Goal: Task Accomplishment & Management: Complete application form

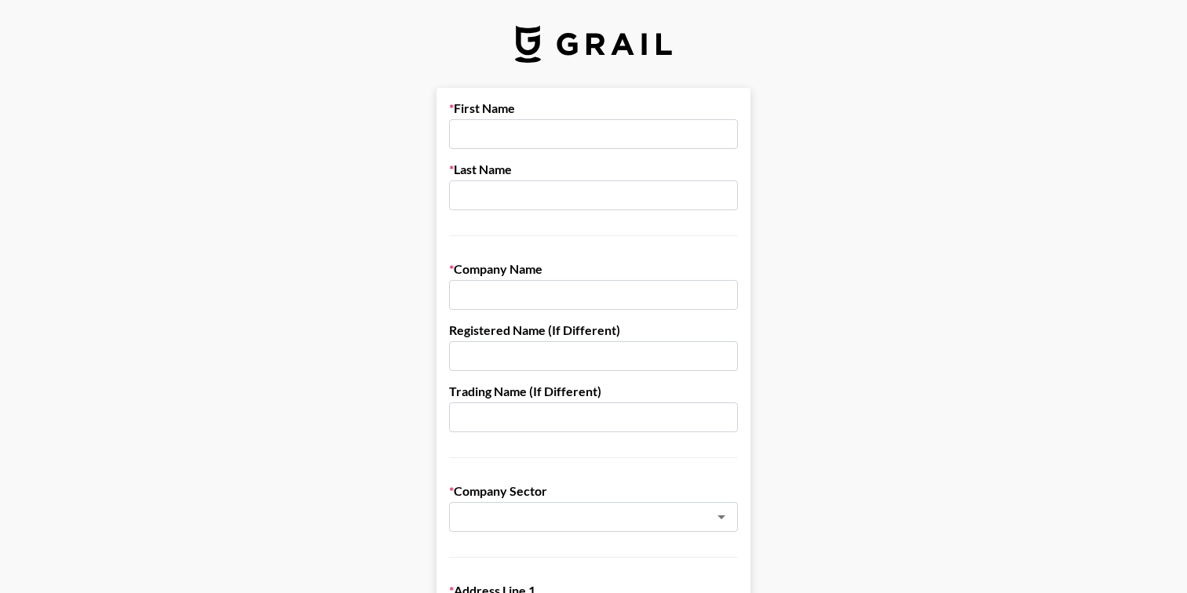
click at [482, 129] on input "text" at bounding box center [593, 134] width 289 height 30
type input "[PERSON_NAME]"
type input "1"
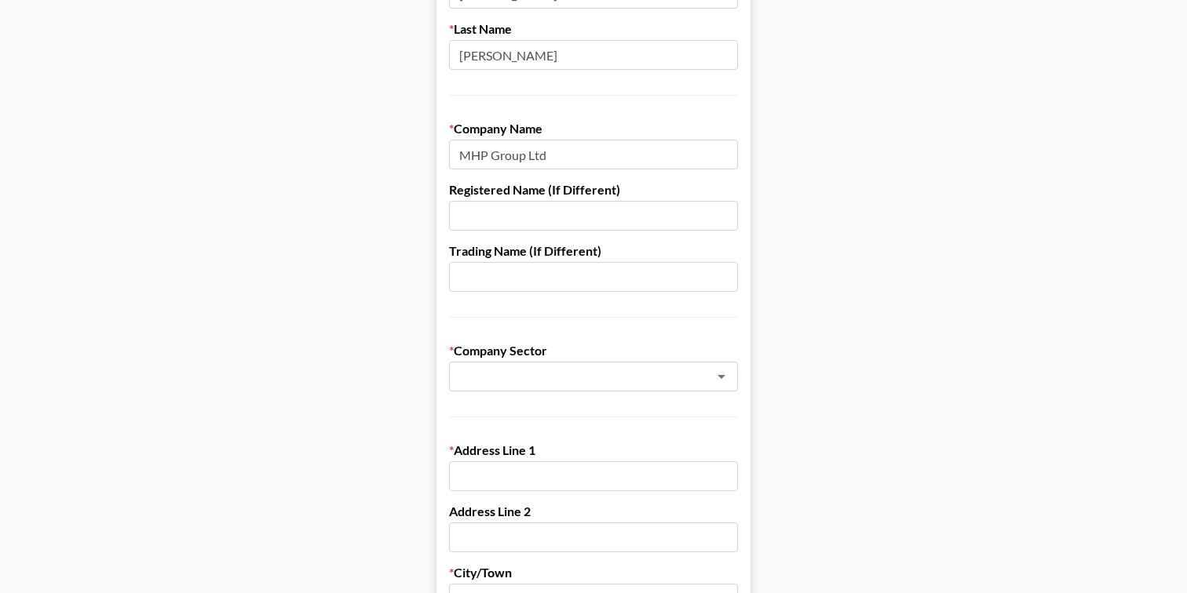
scroll to position [262, 0]
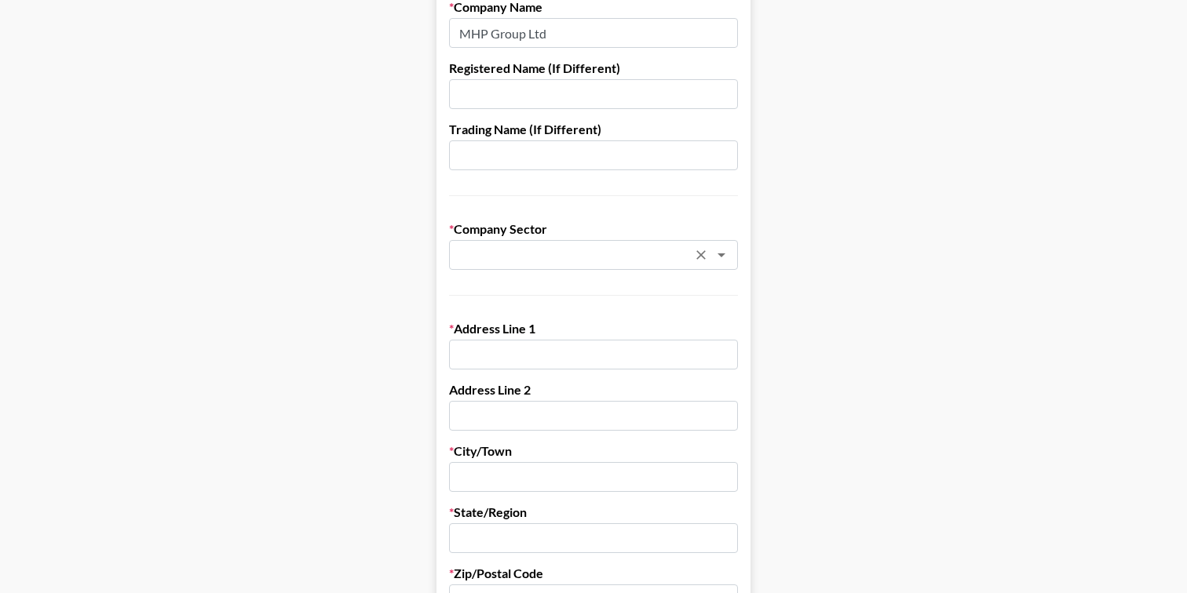
click at [526, 240] on div "​" at bounding box center [593, 255] width 289 height 30
type input "MHP Group Ltd"
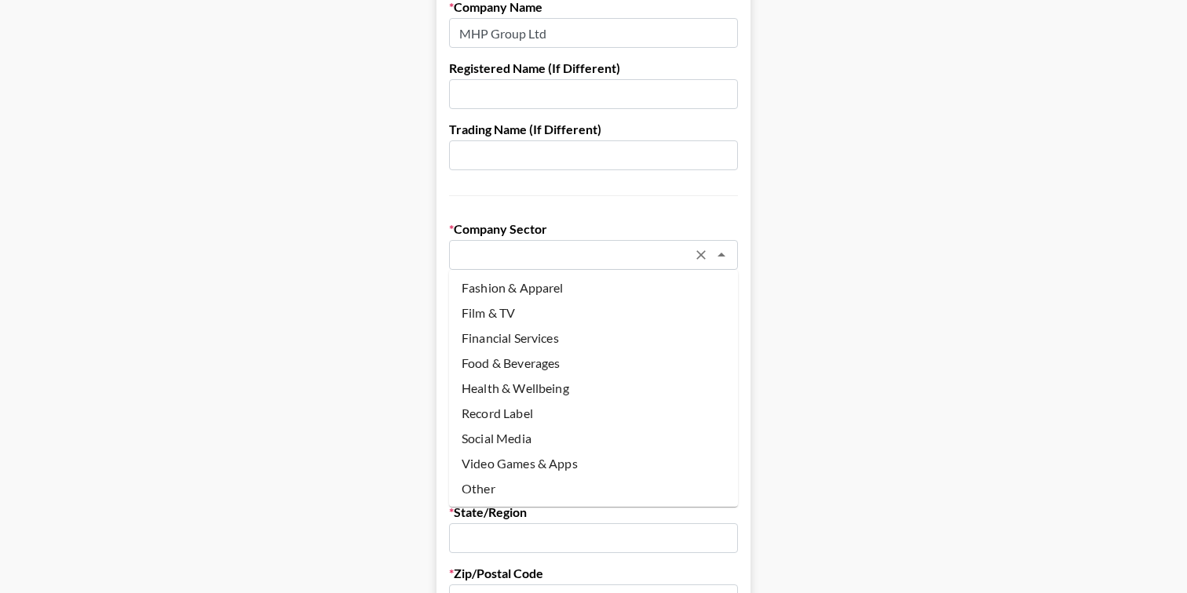
scroll to position [0, 0]
click at [493, 294] on li "Agency" at bounding box center [593, 288] width 289 height 25
type input "Agency"
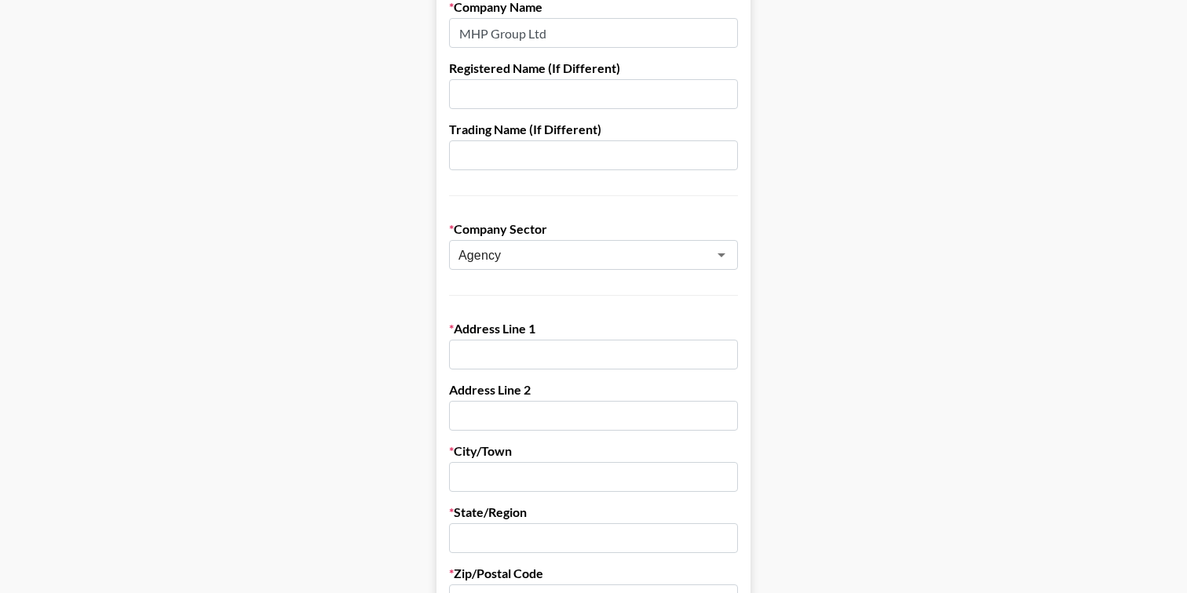
click at [481, 352] on input "text" at bounding box center [593, 355] width 289 height 30
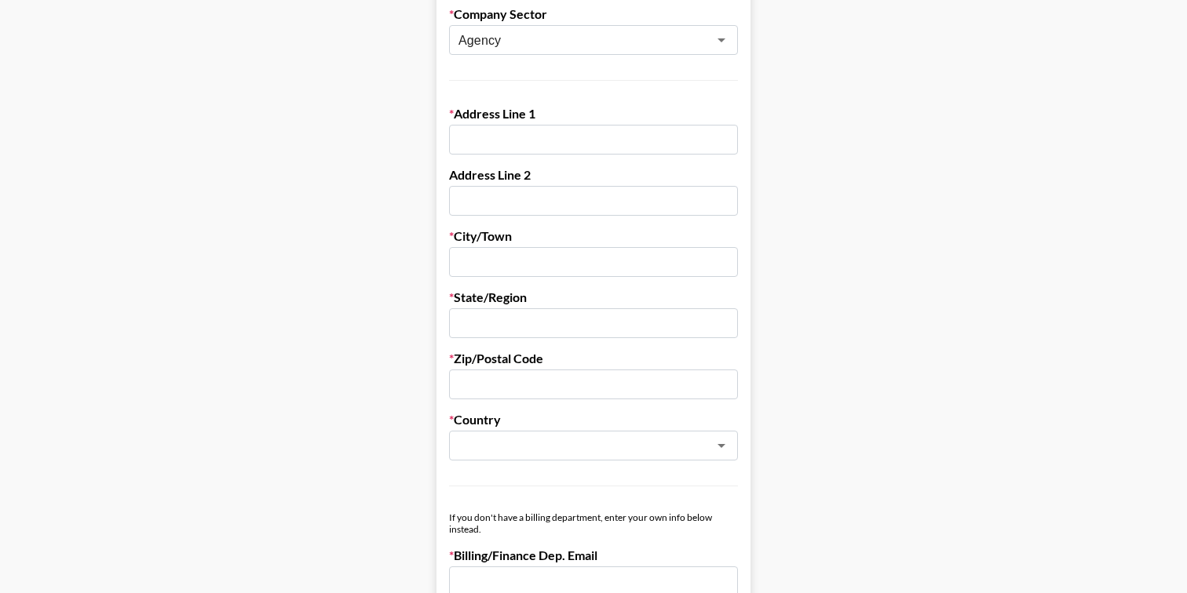
scroll to position [471, 0]
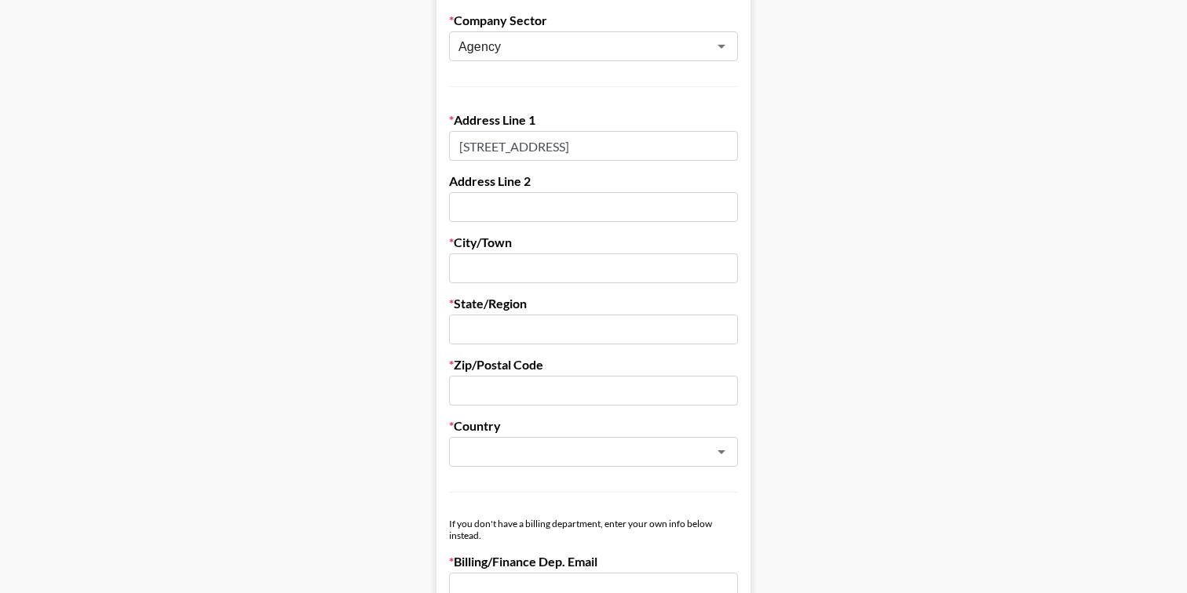
type input "[STREET_ADDRESS]"
type input "[GEOGRAPHIC_DATA]"
type input "U"
type input "L"
type input "[GEOGRAPHIC_DATA]"
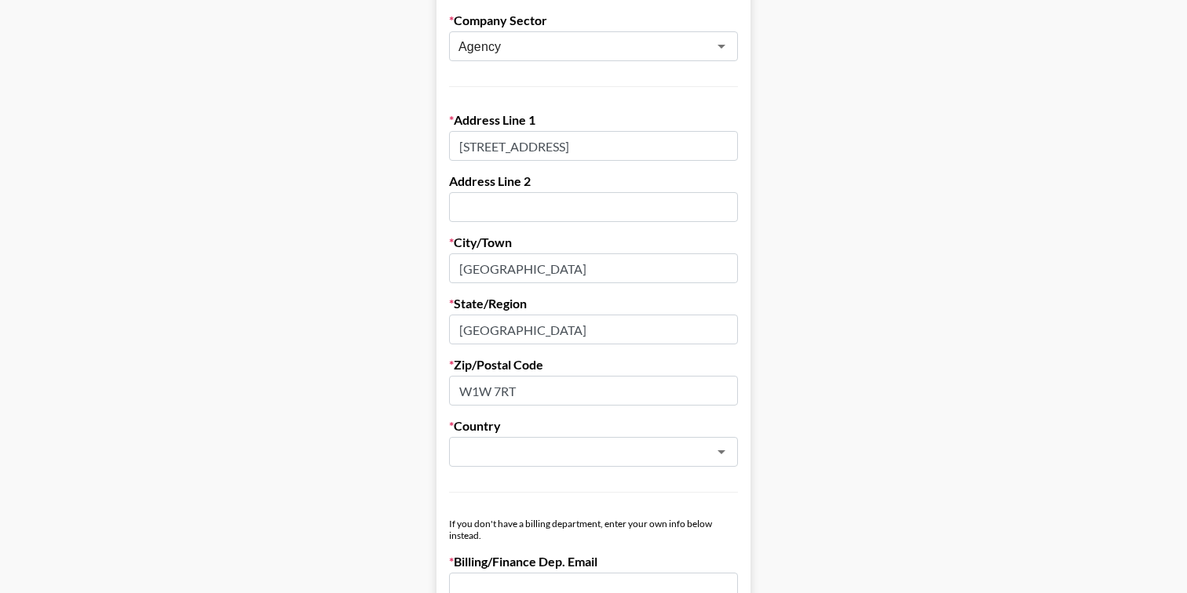
type input "W1W 7RT"
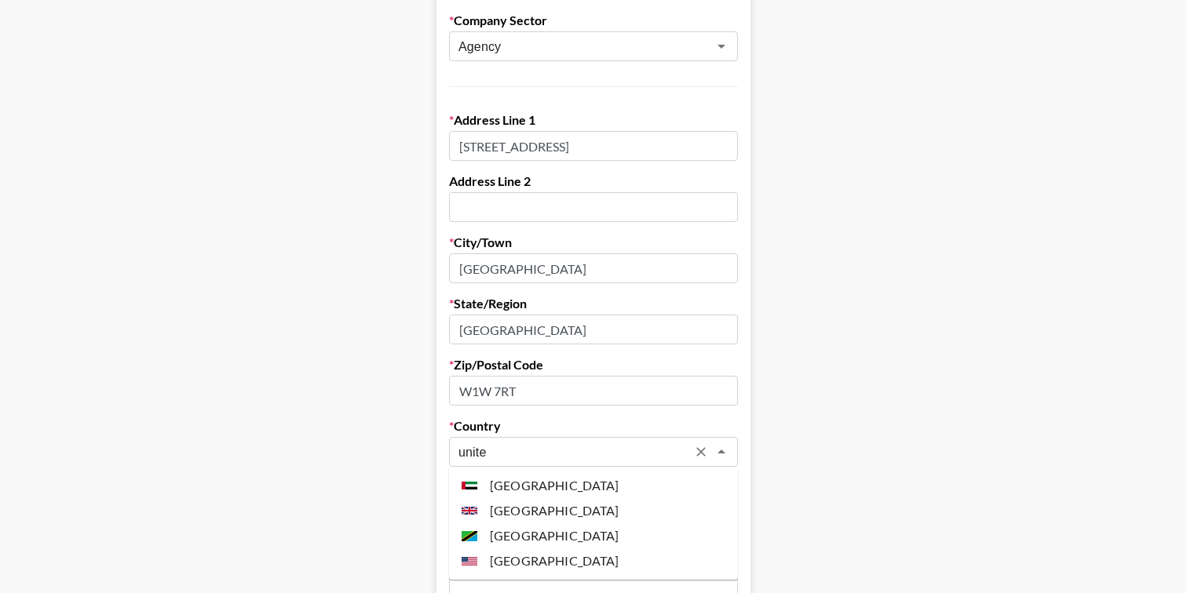
click at [506, 501] on li "[GEOGRAPHIC_DATA]" at bounding box center [593, 510] width 289 height 25
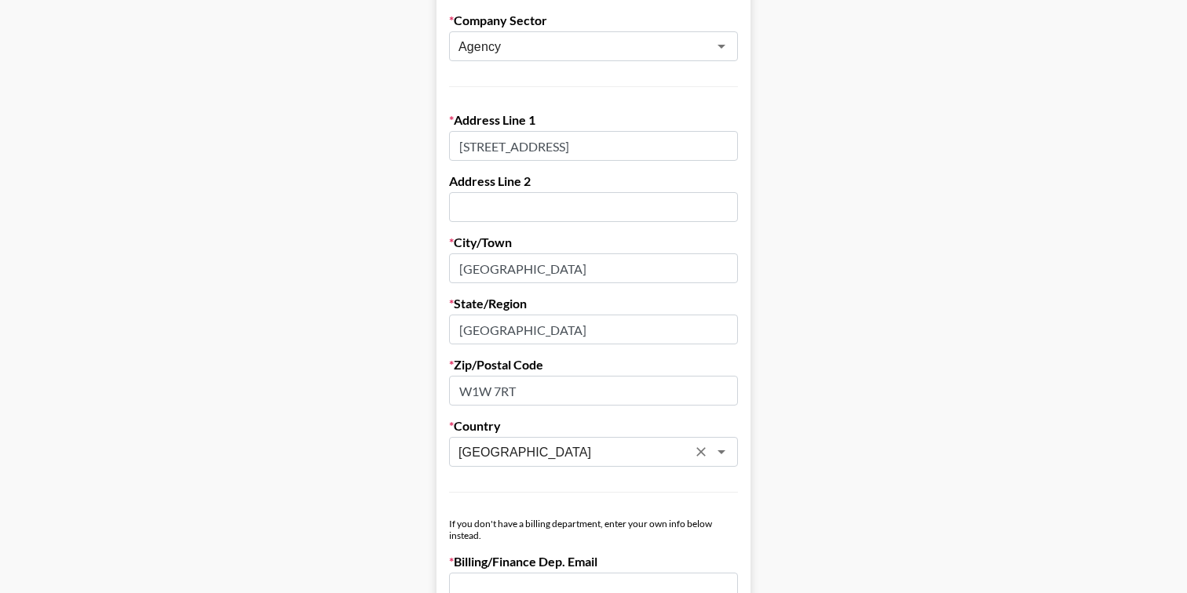
type input "[GEOGRAPHIC_DATA]"
click at [385, 440] on main "First Name [PERSON_NAME] Last Name [PERSON_NAME] Company Name MHP Group Ltd Reg…" at bounding box center [594, 295] width 1162 height 1356
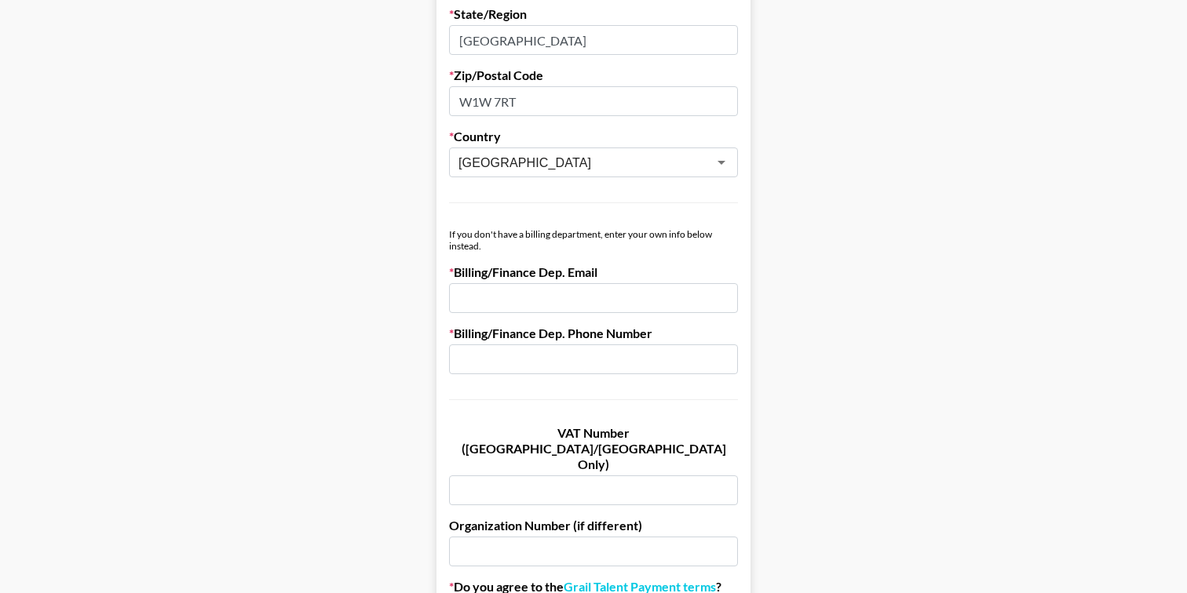
scroll to position [769, 0]
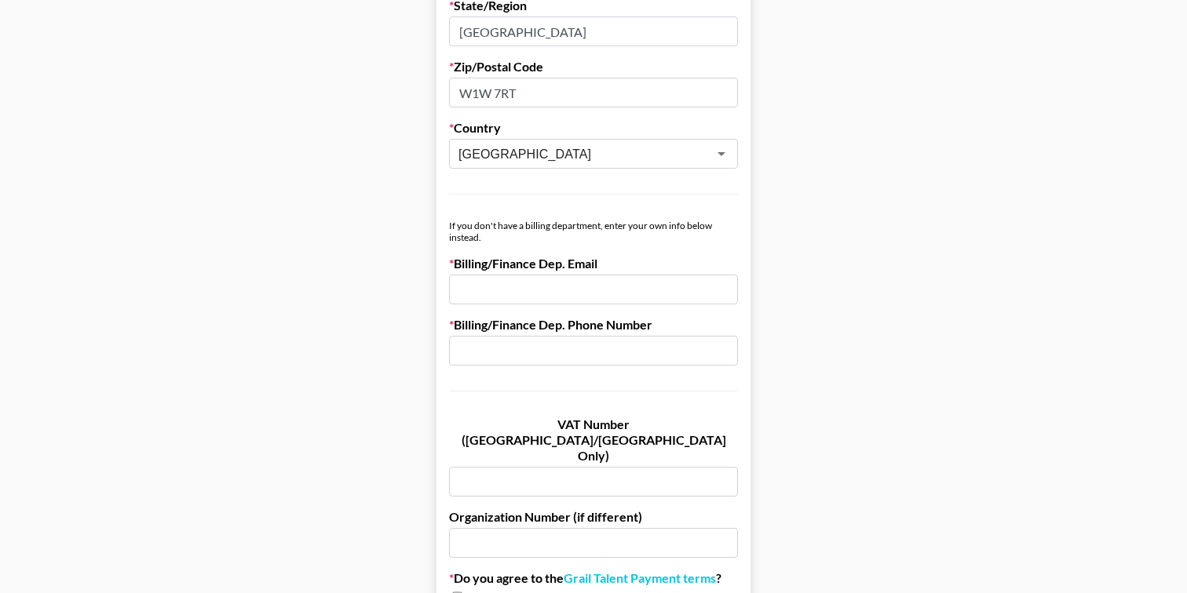
click at [529, 291] on input "email" at bounding box center [593, 290] width 289 height 30
click at [602, 301] on input "accounts-payable" at bounding box center [593, 290] width 289 height 30
type input "[EMAIL_ADDRESS][DOMAIN_NAME]"
click at [547, 360] on input "text" at bounding box center [593, 351] width 289 height 30
paste input "020 3334 8147"
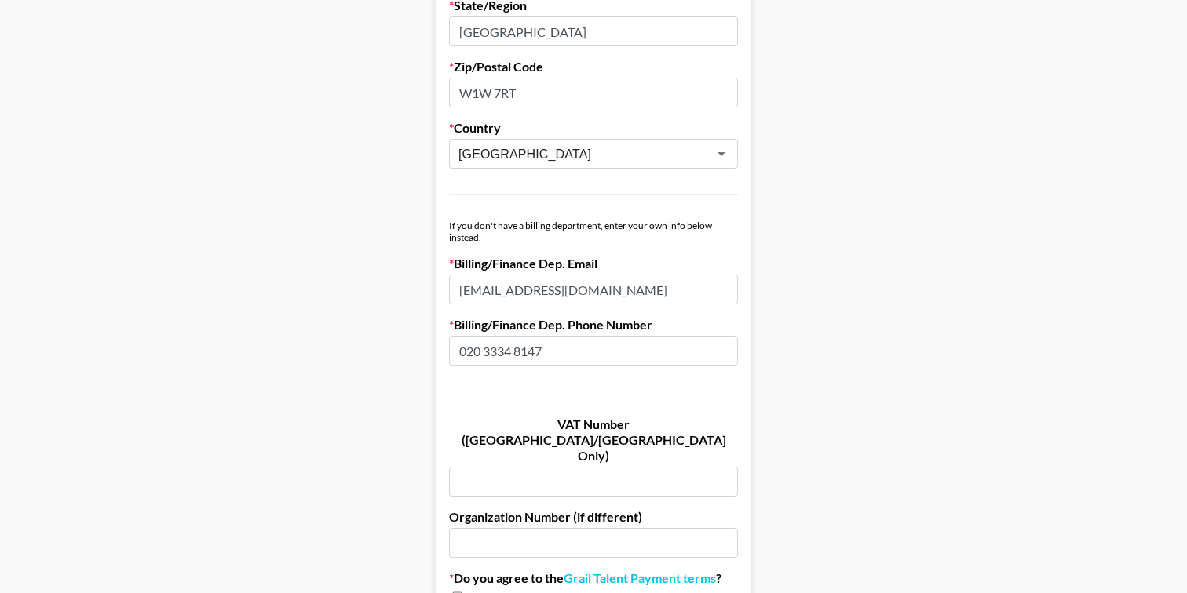
type input "020 3334 8147"
click at [524, 467] on input "text" at bounding box center [593, 482] width 289 height 30
